Goal: Check status: Check status

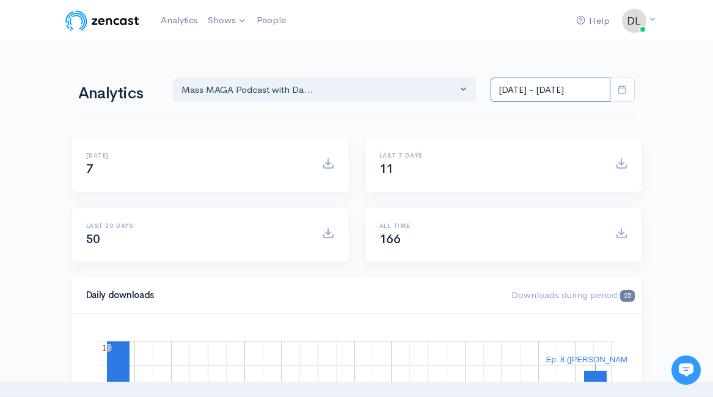
click at [553, 87] on input "[DATE] - [DATE]" at bounding box center [550, 90] width 120 height 25
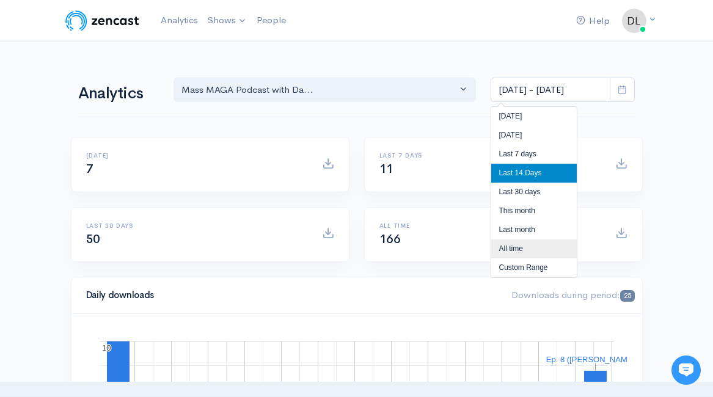
click at [506, 244] on li "All time" at bounding box center [534, 248] width 86 height 19
type input "Feb 19, 2025 - Oct 8, 2025"
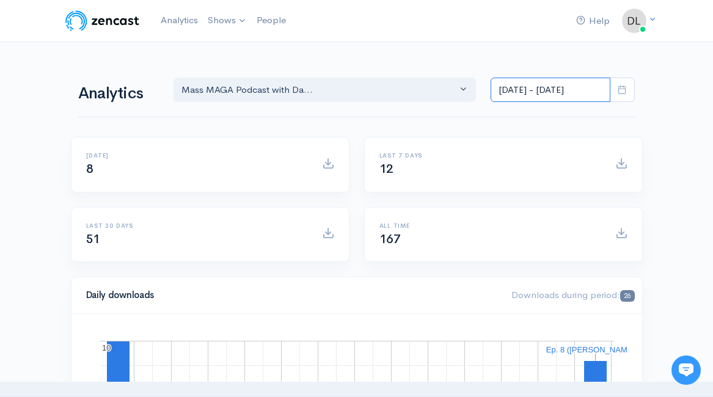
click at [577, 88] on input "[DATE] - [DATE]" at bounding box center [550, 90] width 120 height 25
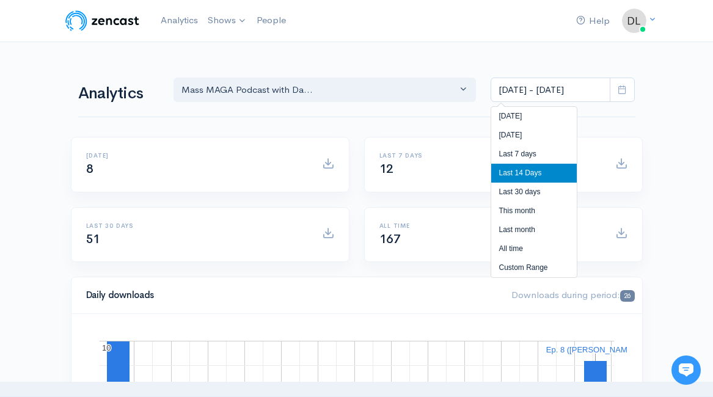
click at [505, 250] on li "All time" at bounding box center [534, 248] width 86 height 19
type input "Feb 19, 2025 - Oct 8, 2025"
